Goal: Task Accomplishment & Management: Manage account settings

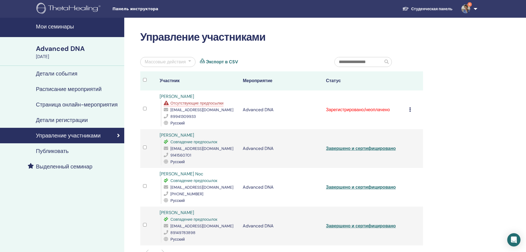
click at [53, 56] on div "[DATE]" at bounding box center [78, 56] width 85 height 7
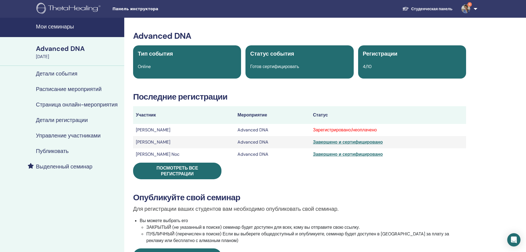
click at [53, 28] on h4 "Мои семинары" at bounding box center [78, 26] width 85 height 7
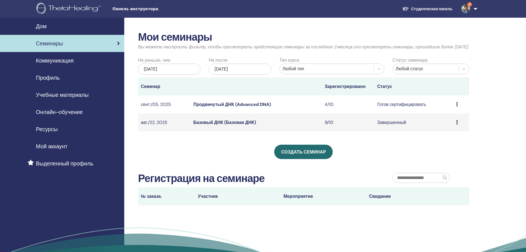
scroll to position [1101, 0]
click at [217, 107] on font "Продвинутый ДНК (Advanced DNA)" at bounding box center [231, 104] width 77 height 6
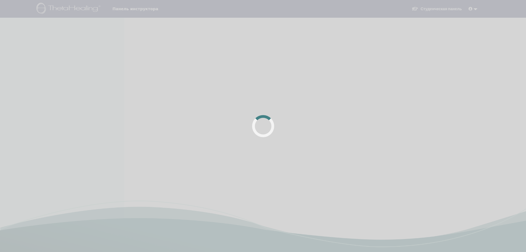
scroll to position [1080, 0]
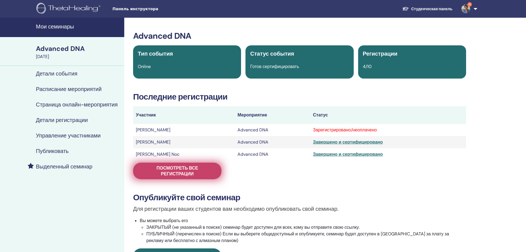
click at [171, 170] on span "Посмотреть все регистрации" at bounding box center [177, 171] width 75 height 12
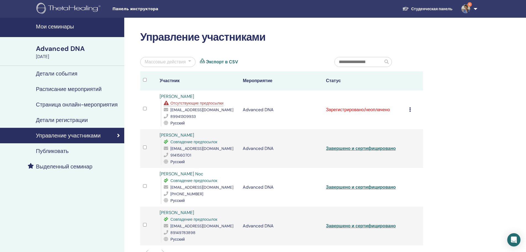
click at [47, 22] on link "Мои семинары" at bounding box center [62, 27] width 124 height 19
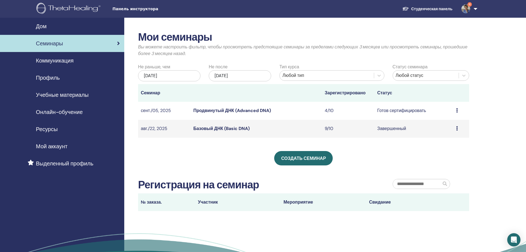
scroll to position [1062, 0]
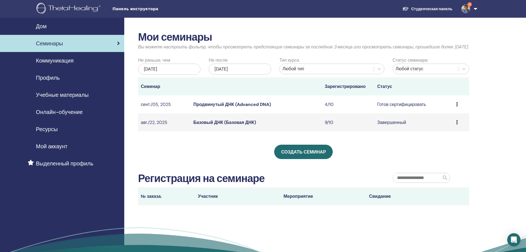
click at [212, 125] on font "Базовый ДНК (Базовая ДНК)" at bounding box center [224, 122] width 62 height 6
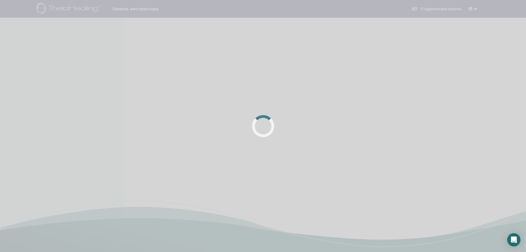
scroll to position [1080, 0]
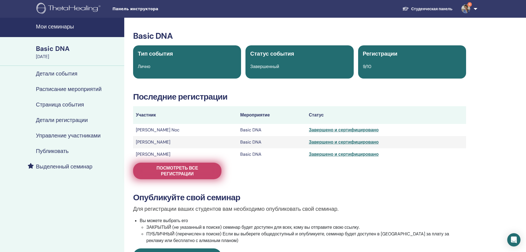
click at [170, 169] on span "Посмотреть все регистрации" at bounding box center [177, 171] width 75 height 12
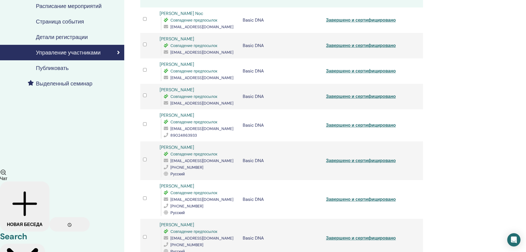
scroll to position [111, 0]
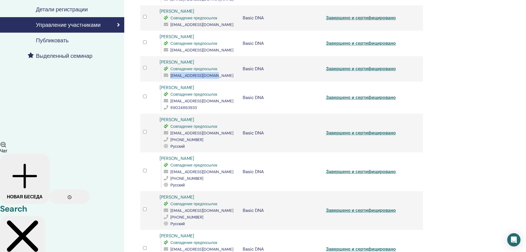
drag, startPoint x: 219, startPoint y: 75, endPoint x: 172, endPoint y: 78, distance: 47.3
type textarea "**********"
click at [172, 78] on div "darinchter14@gmail.com" at bounding box center [201, 75] width 74 height 7
copy span "darinchter14@gmail.com"
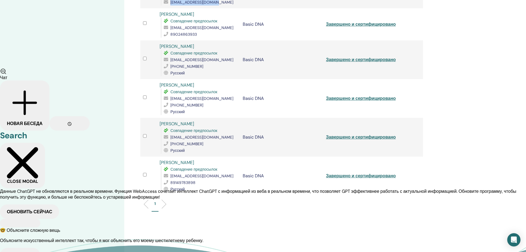
scroll to position [193, 0]
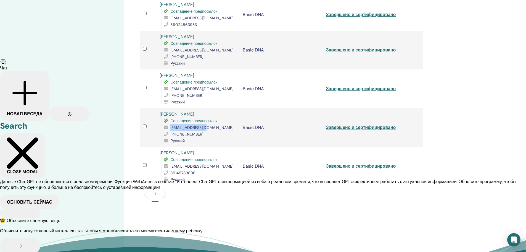
drag, startPoint x: 211, startPoint y: 127, endPoint x: 170, endPoint y: 128, distance: 40.6
click at [170, 128] on div "sml2709@yandex.ru" at bounding box center [201, 127] width 74 height 7
copy div "sml2709@yandex.ru"
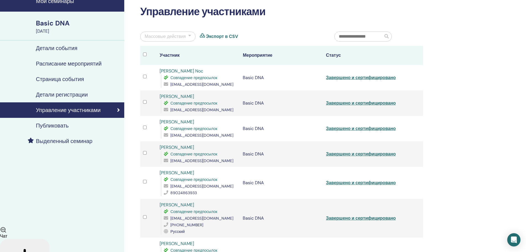
scroll to position [0, 0]
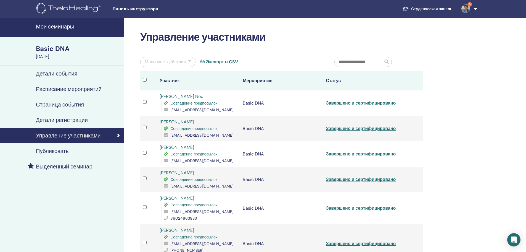
click at [63, 26] on h4 "Мои семинары" at bounding box center [78, 26] width 85 height 7
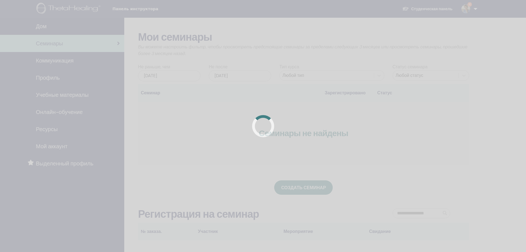
scroll to position [1062, 0]
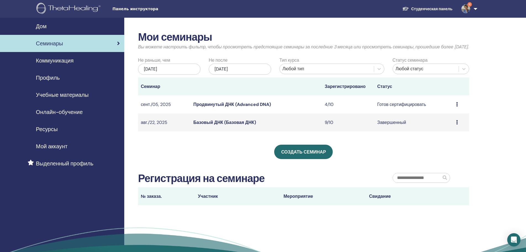
click at [226, 107] on font "Продвинутый ДНК (Advanced DNA)" at bounding box center [231, 104] width 77 height 6
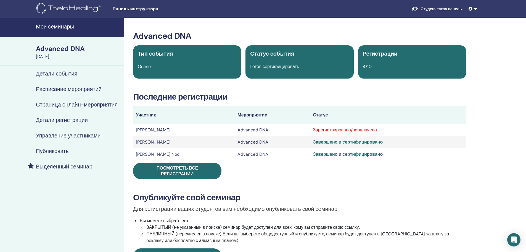
scroll to position [1080, 0]
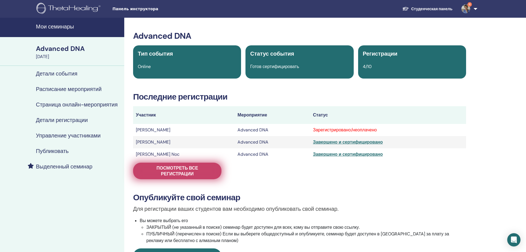
click at [172, 168] on span "Посмотреть все регистрации" at bounding box center [177, 171] width 75 height 12
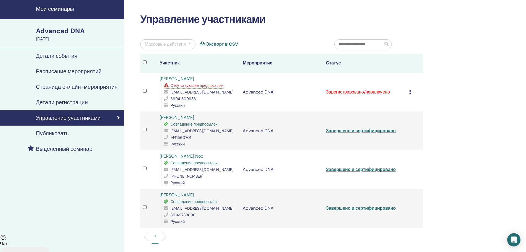
scroll to position [28, 0]
